Goal: Find specific page/section: Find specific page/section

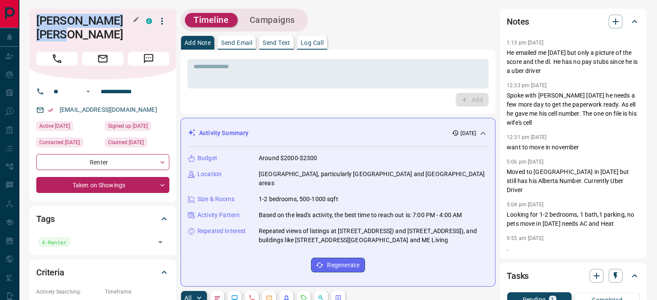
drag, startPoint x: 35, startPoint y: 16, endPoint x: 77, endPoint y: 34, distance: 45.5
click at [77, 34] on div "[PERSON_NAME] [PERSON_NAME] C" at bounding box center [102, 44] width 147 height 71
copy h1 "[PERSON_NAME] [PERSON_NAME]"
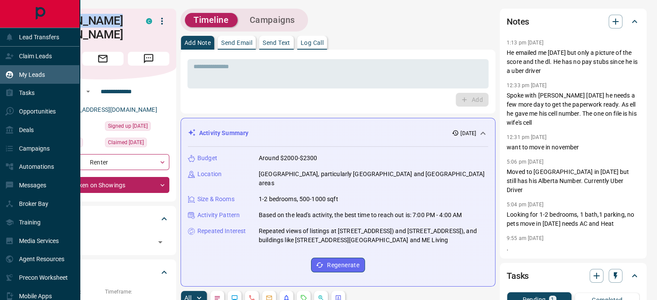
click at [28, 69] on div "My Leads" at bounding box center [25, 74] width 40 height 14
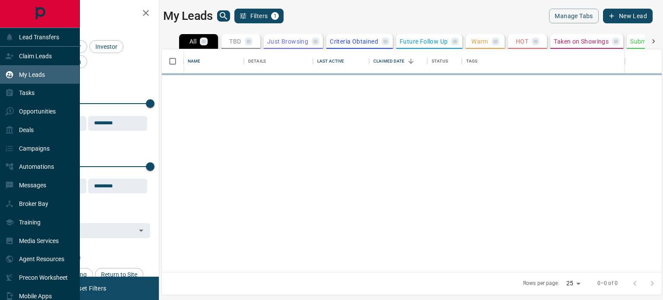
scroll to position [216, 493]
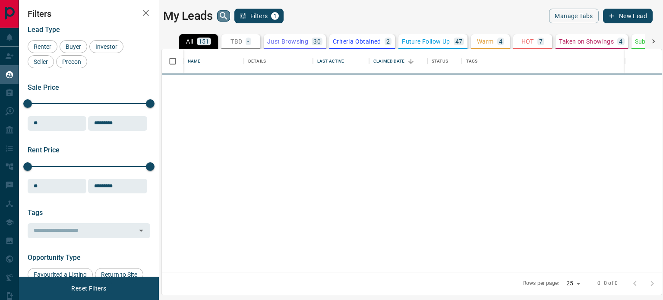
click at [221, 13] on icon "search button" at bounding box center [223, 15] width 7 height 7
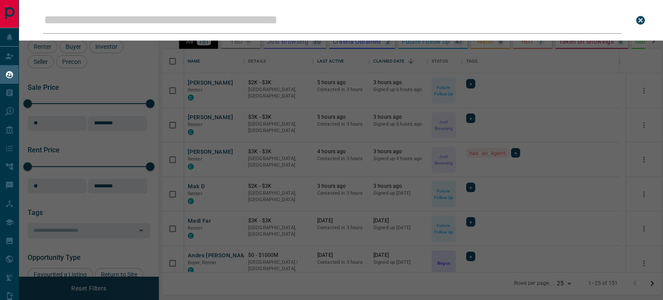
click at [191, 22] on input "Leads Search Bar" at bounding box center [332, 20] width 579 height 27
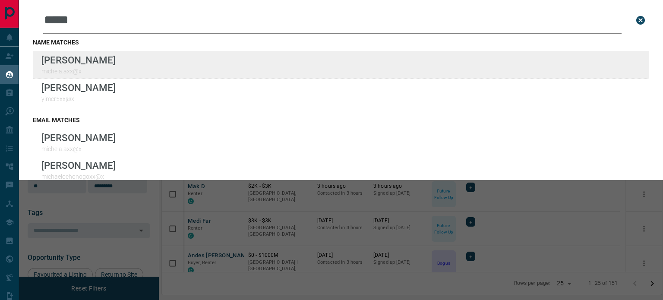
type input "*****"
